Goal: Find contact information: Find contact information

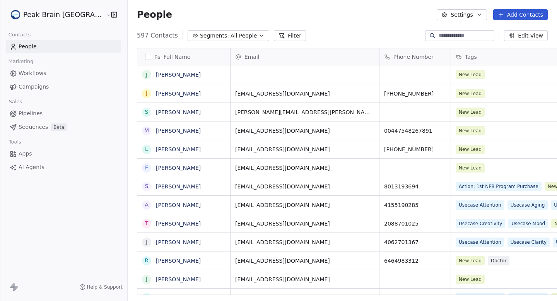
scroll to position [265, 453]
click at [54, 16] on html "Peak Brain [GEOGRAPHIC_DATA] Contacts People Marketing Workflows Campaigns Sale…" at bounding box center [278, 150] width 557 height 301
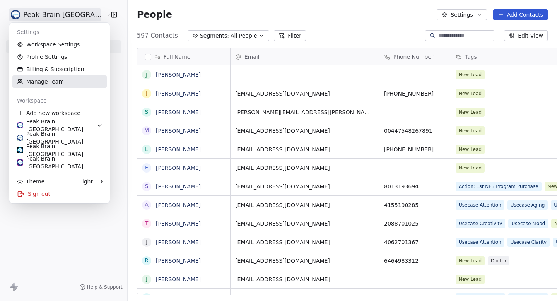
click at [47, 84] on link "Manage Team" at bounding box center [59, 81] width 94 height 12
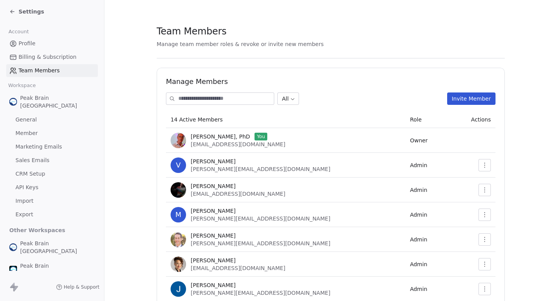
scroll to position [208, 0]
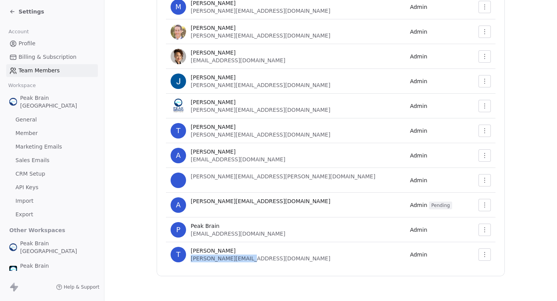
drag, startPoint x: 191, startPoint y: 259, endPoint x: 282, endPoint y: 259, distance: 91.3
click at [282, 259] on div "T [PERSON_NAME] [PERSON_NAME][EMAIL_ADDRESS][DOMAIN_NAME]" at bounding box center [286, 254] width 230 height 15
copy span "[PERSON_NAME][EMAIL_ADDRESS][DOMAIN_NAME]"
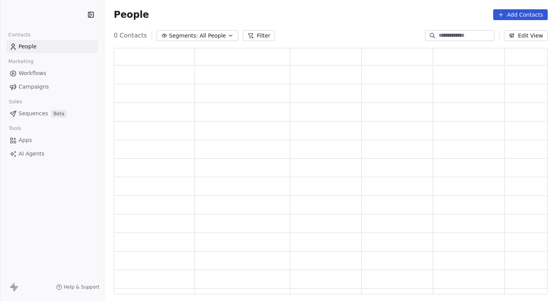
scroll to position [246, 434]
